Goal: Find contact information: Find contact information

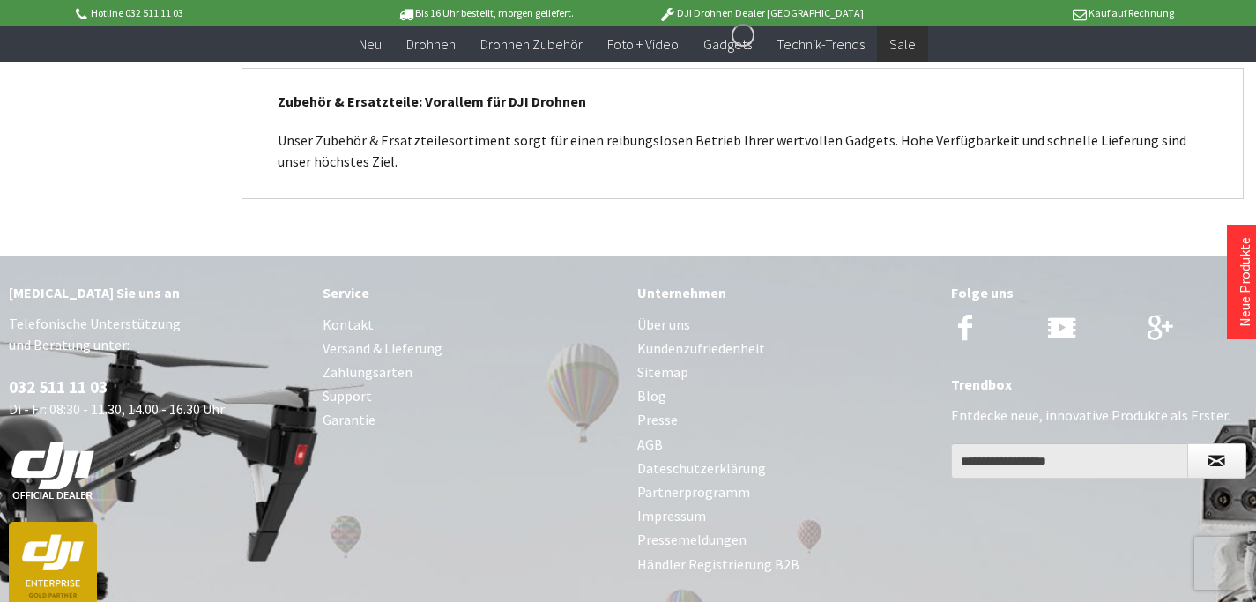
scroll to position [1940, 0]
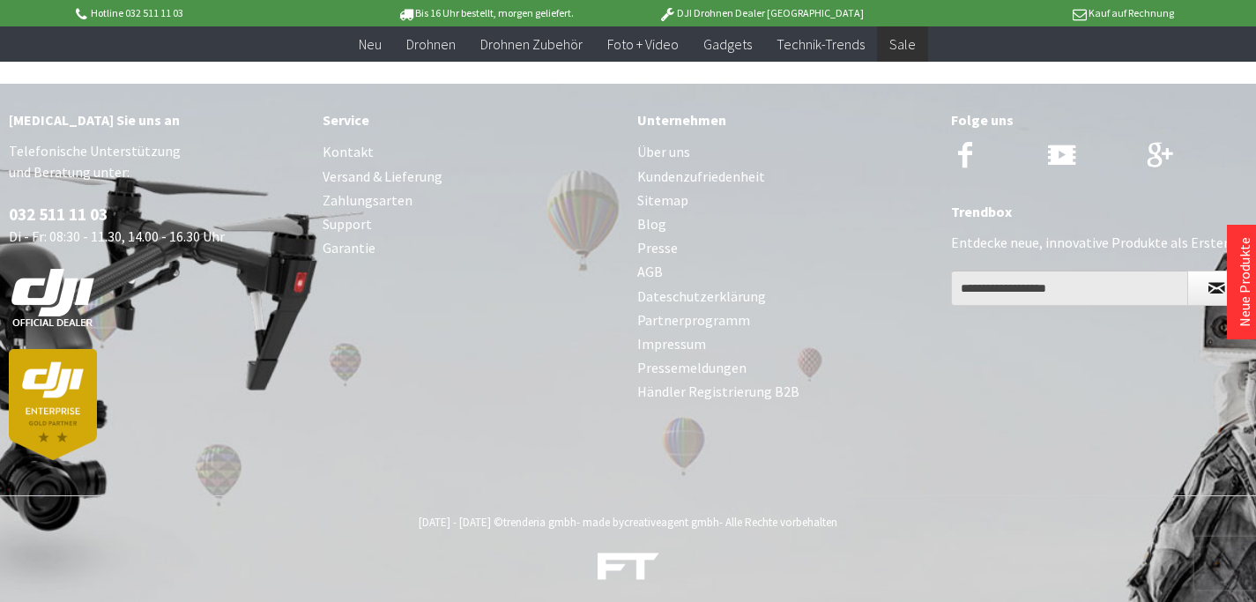
scroll to position [4879, 0]
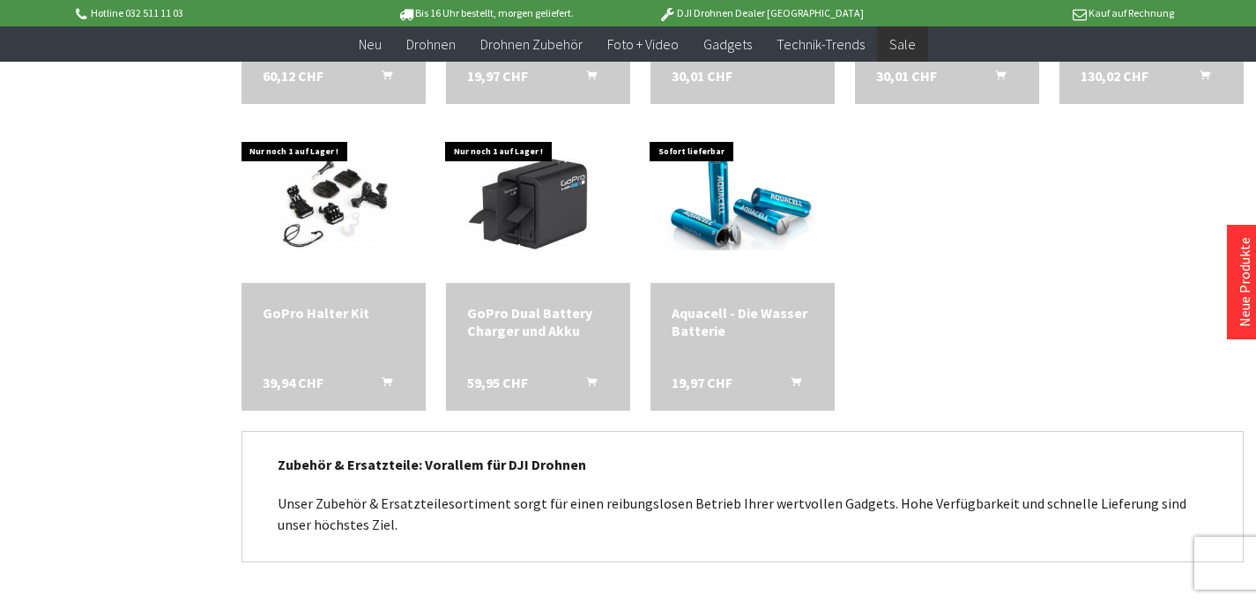
scroll to position [5416, 0]
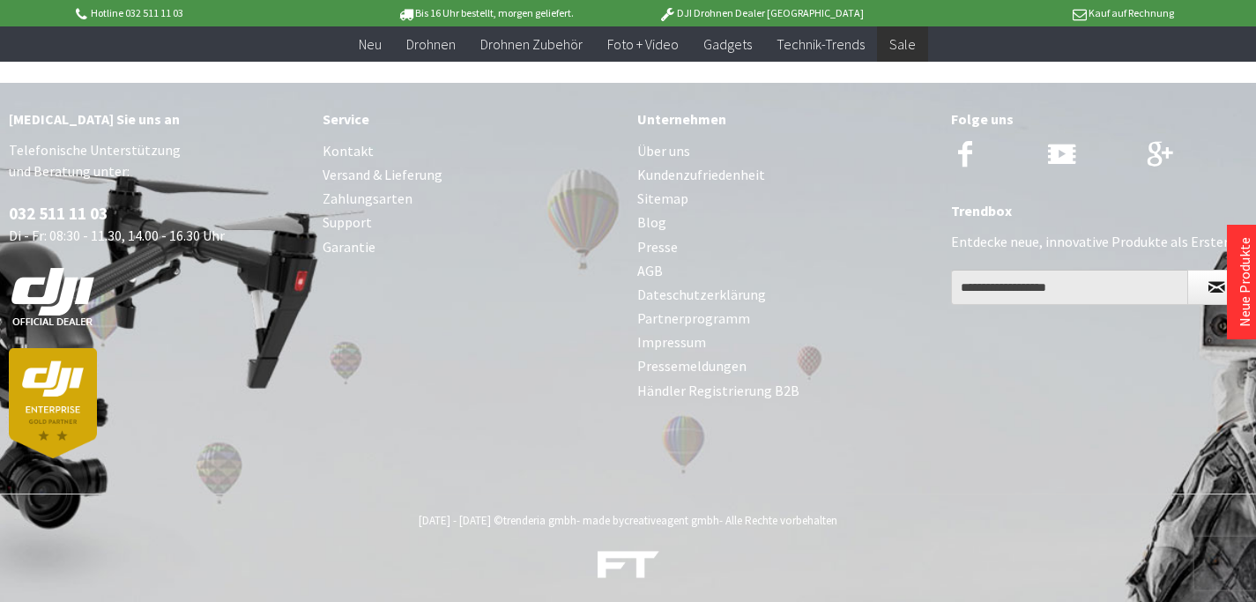
click at [349, 145] on link "Kontakt" at bounding box center [471, 151] width 296 height 24
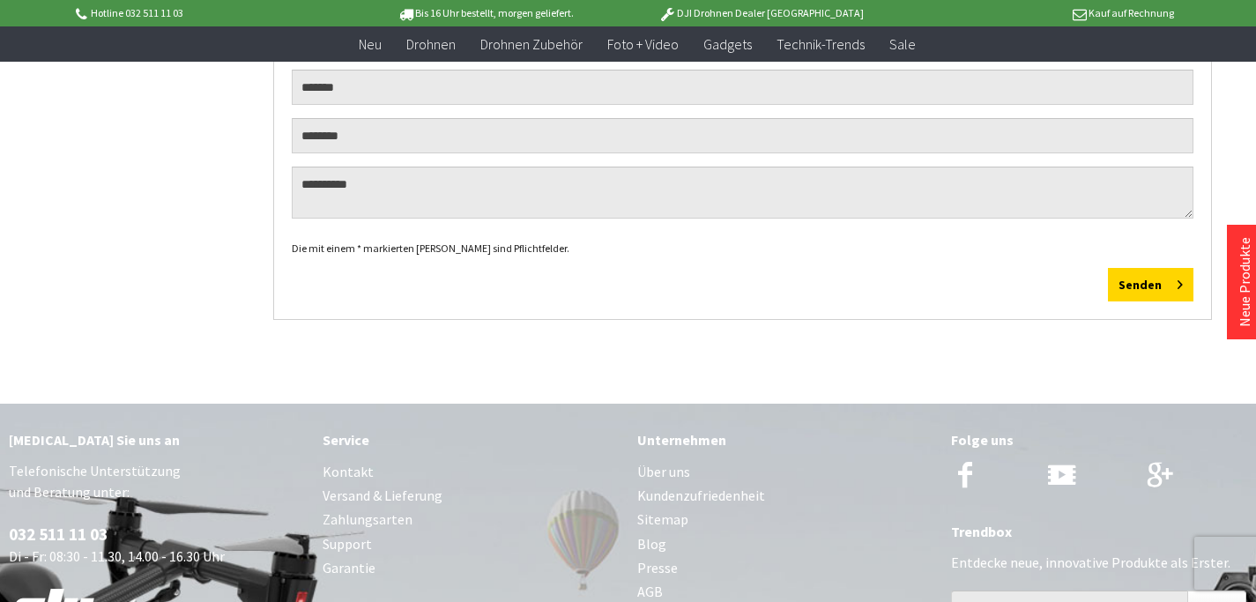
scroll to position [882, 0]
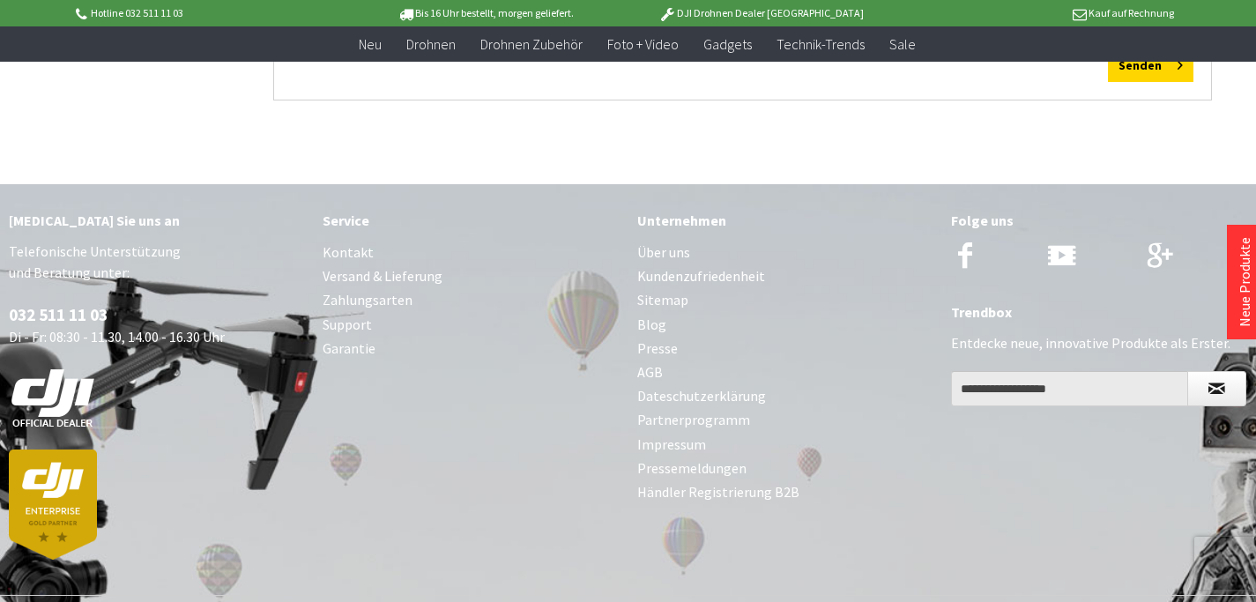
click at [344, 324] on link "Support" at bounding box center [471, 325] width 296 height 24
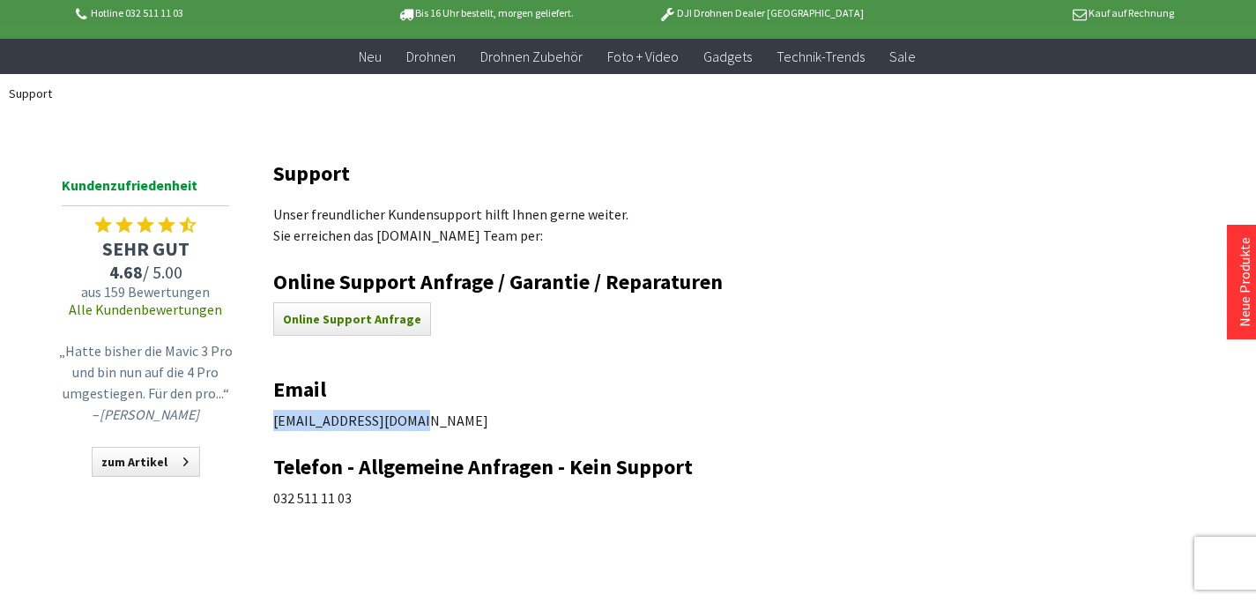
drag, startPoint x: 273, startPoint y: 420, endPoint x: 443, endPoint y: 421, distance: 170.2
click at [443, 421] on p "[EMAIL_ADDRESS][DOMAIN_NAME]" at bounding box center [742, 420] width 939 height 21
copy p "support@trenderia.com"
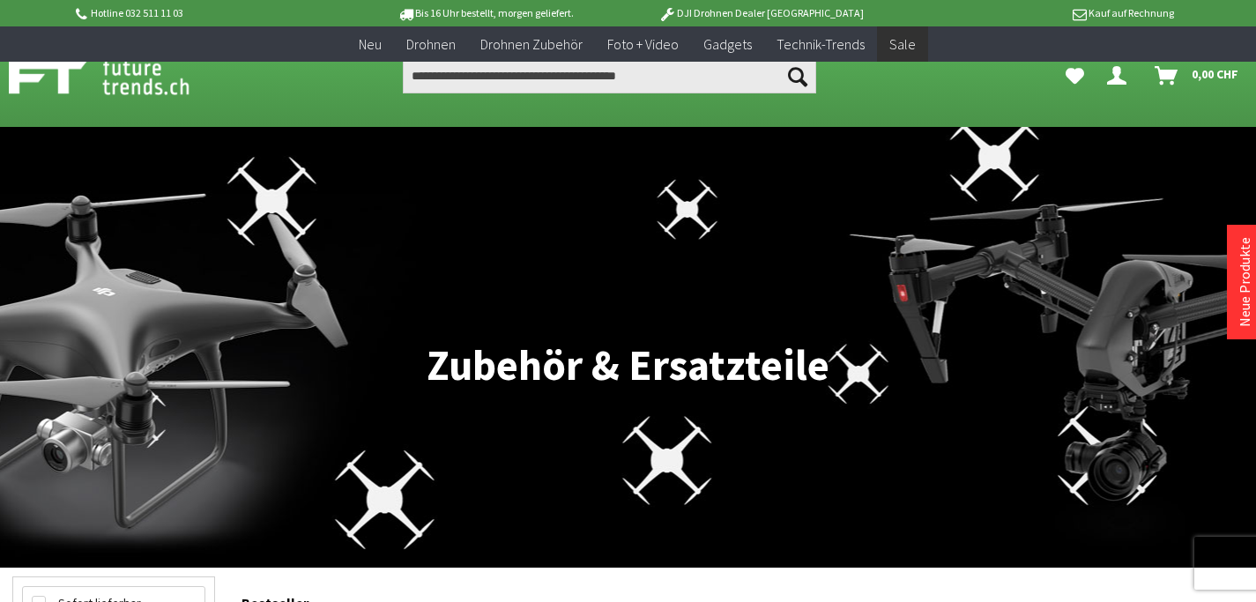
scroll to position [1781, 0]
